Goal: Task Accomplishment & Management: Use online tool/utility

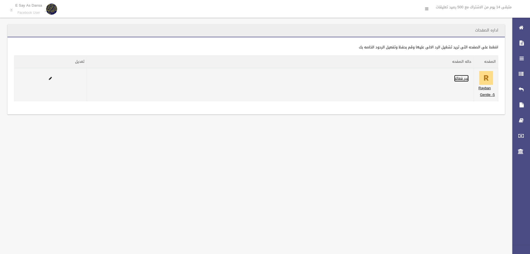
click at [461, 81] on link "غير فعاله" at bounding box center [461, 78] width 15 height 7
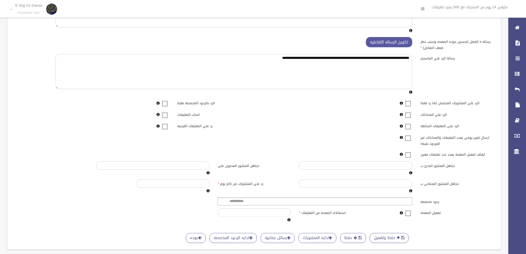
scroll to position [65, 0]
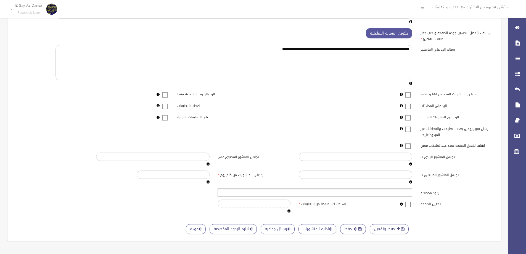
click at [346, 187] on div "**********" at bounding box center [254, 98] width 480 height 231
type input "**********"
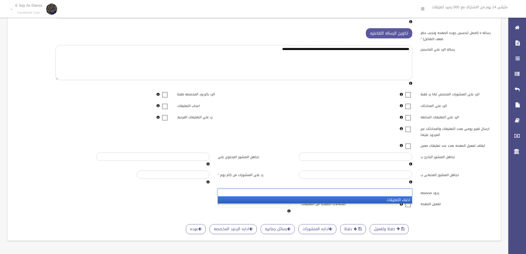
click at [349, 198] on li "اخفاء التعليقات" at bounding box center [315, 199] width 194 height 7
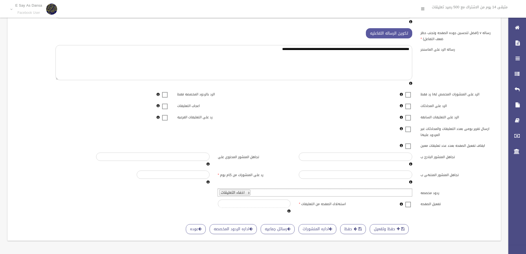
click at [405, 208] on div "تفعيل الصفحه استهلاك الصفحه من التعليقات *" at bounding box center [254, 206] width 487 height 15
click at [404, 205] on label at bounding box center [408, 204] width 8 height 7
click at [405, 206] on label at bounding box center [408, 204] width 8 height 7
click at [404, 209] on div "تفعيل الصفحه استهلاك الصفحه من التعليقات *" at bounding box center [254, 206] width 487 height 15
click at [406, 207] on label at bounding box center [408, 204] width 8 height 7
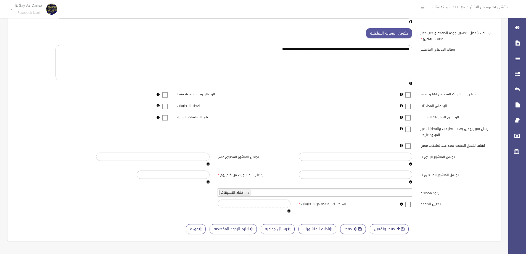
click at [427, 219] on div "حفظ وتفعيل حفظ اداره المنشورات رسائل جماعيه اداره الردود المخصصه عوده" at bounding box center [254, 220] width 480 height 7
click at [391, 232] on button "حفظ وتفعيل" at bounding box center [389, 229] width 39 height 10
